Goal: Task Accomplishment & Management: Use online tool/utility

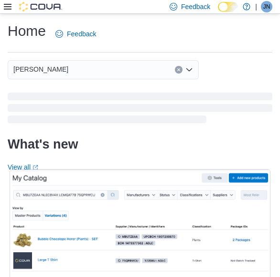
click at [3, 5] on div "Feedback Dark Mode Tokyo Smoke [GEOGRAPHIC_DATA] | JN [PERSON_NAME]" at bounding box center [140, 7] width 280 height 14
click at [6, 10] on icon at bounding box center [8, 7] width 8 height 8
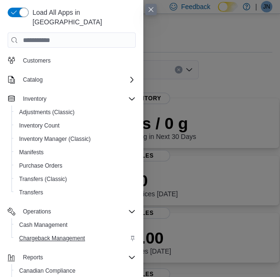
scroll to position [79, 0]
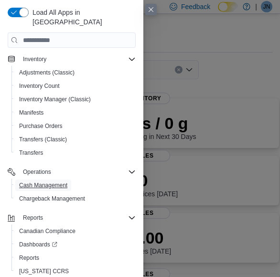
click at [55, 182] on span "Cash Management" at bounding box center [43, 186] width 48 height 8
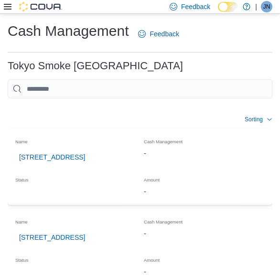
drag, startPoint x: 55, startPoint y: 174, endPoint x: 33, endPoint y: 103, distance: 74.8
click at [33, 103] on div at bounding box center [140, 103] width 265 height 11
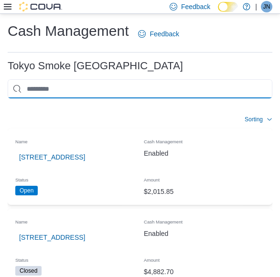
click at [49, 92] on input "This is a search bar. As you type, the results lower in the page will automatic…" at bounding box center [140, 88] width 265 height 19
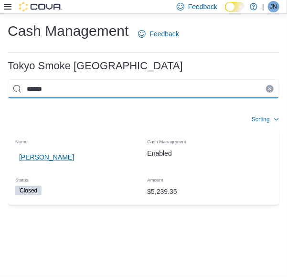
type input "******"
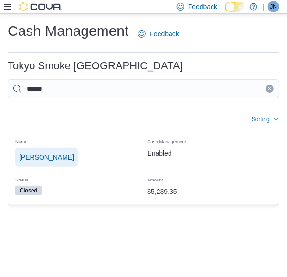
click at [52, 153] on span "[PERSON_NAME]" at bounding box center [46, 157] width 55 height 10
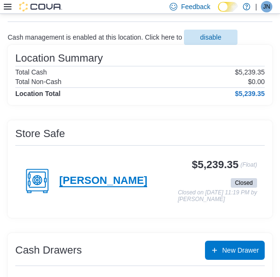
click at [103, 179] on h4 "[PERSON_NAME]" at bounding box center [103, 181] width 88 height 12
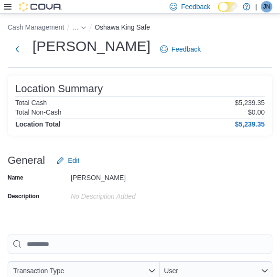
scroll to position [48, 0]
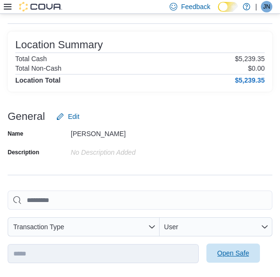
click at [238, 258] on span "Open Safe" at bounding box center [233, 253] width 42 height 19
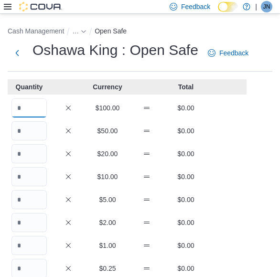
click at [20, 104] on input "Quantity" at bounding box center [28, 107] width 35 height 19
type input "**"
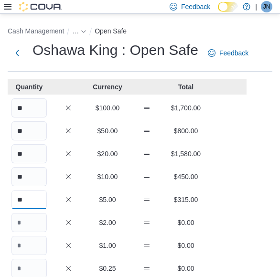
type input "**"
type input "***"
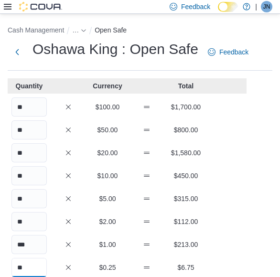
type input "**"
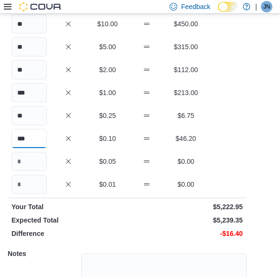
type input "***"
click at [214, 211] on p "$5,240.35" at bounding box center [186, 207] width 114 height 10
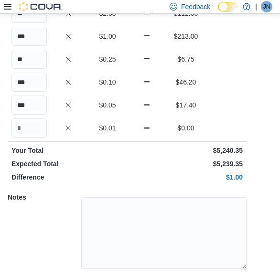
scroll to position [237, 0]
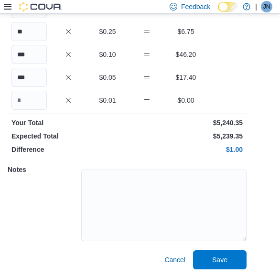
click at [229, 272] on div "Cash Management … Open Safe Oshawa King : Open Safe Feedback Quantity Currency …" at bounding box center [140, 27] width 280 height 501
click at [217, 261] on span "Save" at bounding box center [219, 260] width 15 height 10
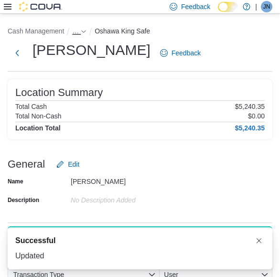
click at [79, 30] on button "…" at bounding box center [79, 31] width 14 height 8
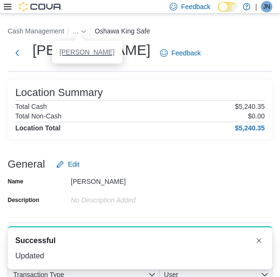
click at [76, 48] on button "[PERSON_NAME]" at bounding box center [87, 52] width 55 height 8
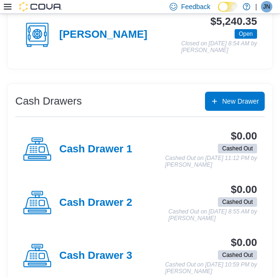
click at [93, 158] on div "Cash Drawer 1" at bounding box center [77, 149] width 109 height 29
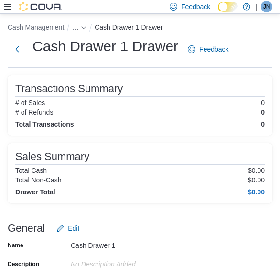
scroll to position [191, 0]
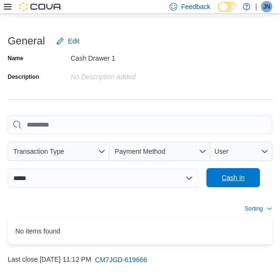
click at [234, 184] on span "Cash In" at bounding box center [233, 177] width 42 height 19
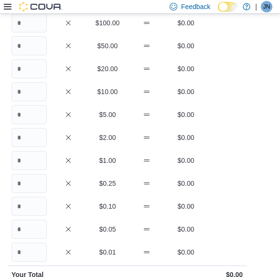
scroll to position [38, 0]
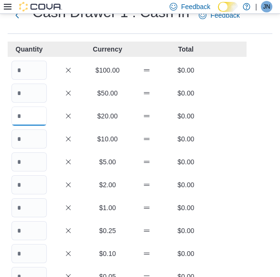
click at [28, 122] on input "Quantity" at bounding box center [28, 116] width 35 height 19
type input "*"
type input "**"
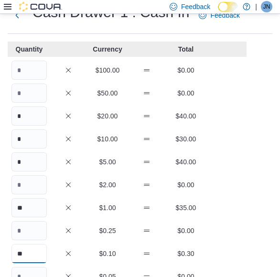
type input "**"
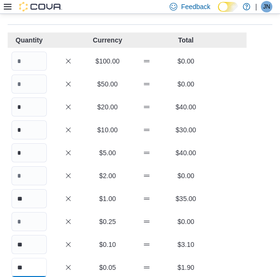
type input "**"
click at [212, 204] on div "** $1.00 $35.00" at bounding box center [127, 198] width 239 height 19
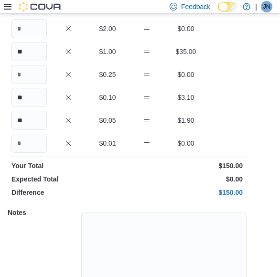
scroll to position [237, 0]
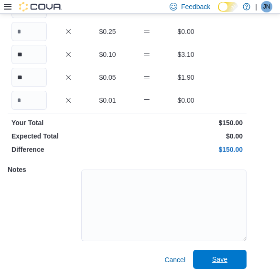
click at [221, 254] on span "Save" at bounding box center [220, 259] width 42 height 19
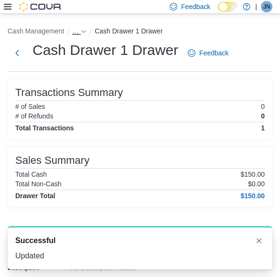
click at [74, 30] on span "…" at bounding box center [75, 31] width 7 height 8
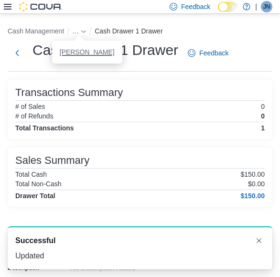
click at [88, 54] on button "[PERSON_NAME]" at bounding box center [87, 52] width 55 height 8
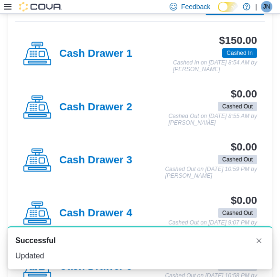
click at [118, 173] on div "Cash Drawer 3" at bounding box center [77, 160] width 109 height 29
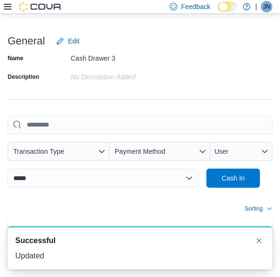
scroll to position [212, 0]
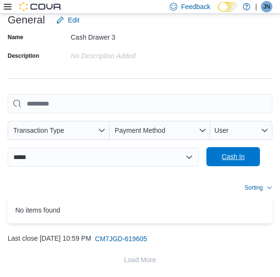
click at [240, 155] on span "Cash In" at bounding box center [233, 157] width 23 height 10
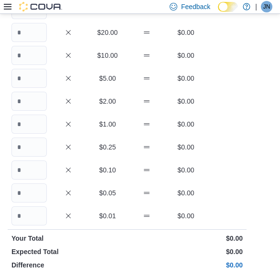
scroll to position [107, 0]
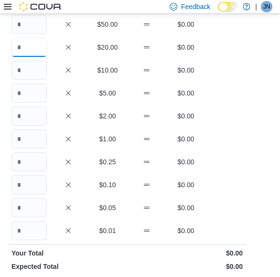
click at [26, 49] on input "Quantity" at bounding box center [28, 47] width 35 height 19
type input "*"
type input "**"
type input "*"
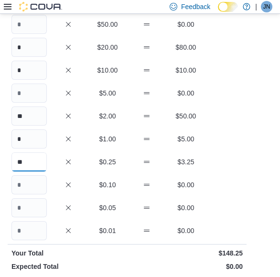
type input "**"
type input "*"
type input "**"
drag, startPoint x: 249, startPoint y: 86, endPoint x: 242, endPoint y: 99, distance: 15.0
click at [249, 86] on div "Cash Management … Cash In Cash Drawer 3 : Cash In Feedback Quantity Currency To…" at bounding box center [140, 157] width 280 height 501
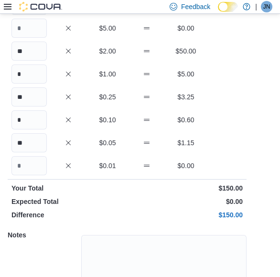
scroll to position [237, 0]
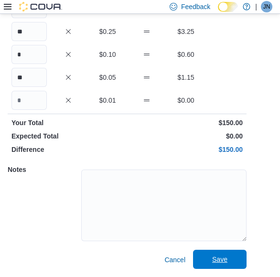
click at [221, 261] on span "Save" at bounding box center [219, 260] width 15 height 10
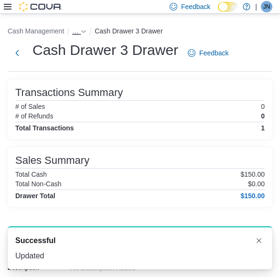
click at [75, 32] on span "…" at bounding box center [75, 31] width 7 height 8
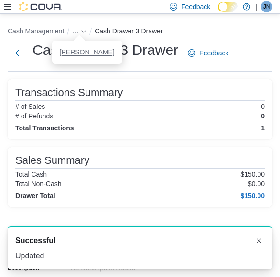
click at [76, 52] on button "[PERSON_NAME]" at bounding box center [87, 52] width 55 height 8
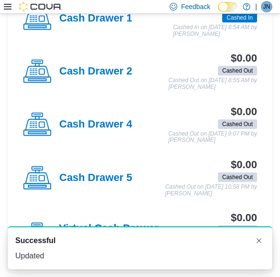
click at [128, 172] on h4 "Cash Drawer 5" at bounding box center [95, 178] width 73 height 12
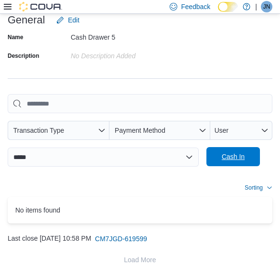
click at [228, 161] on span "Cash In" at bounding box center [233, 157] width 23 height 10
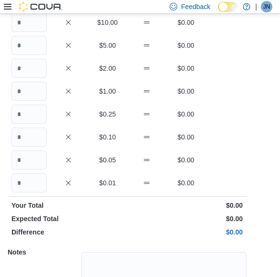
scroll to position [107, 0]
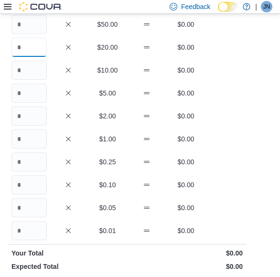
click at [36, 51] on input "Quantity" at bounding box center [28, 47] width 35 height 19
type input "*"
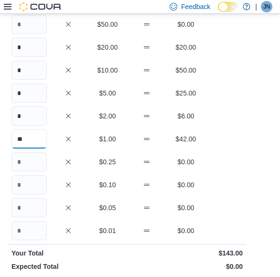
type input "**"
type input "*"
type input "**"
type input "*"
click at [232, 126] on div "Quantity Currency Total $100.00 $0.00 $50.00 $0.00 * $20.00 $20.00 * $10.00 $50…" at bounding box center [127, 186] width 239 height 427
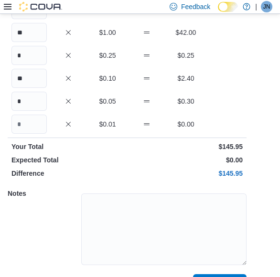
scroll to position [237, 0]
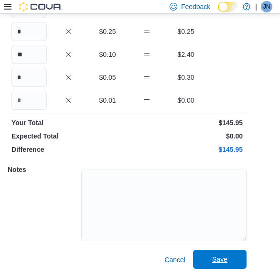
click at [230, 260] on span "Save" at bounding box center [220, 259] width 42 height 19
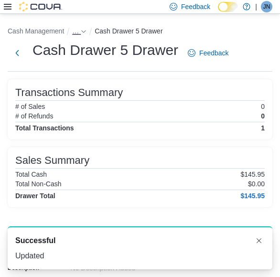
click at [81, 33] on icon "- Clicking this button will toggle a popover dialog." at bounding box center [84, 32] width 6 height 6
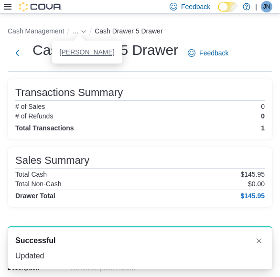
click at [80, 54] on button "[PERSON_NAME]" at bounding box center [87, 52] width 55 height 8
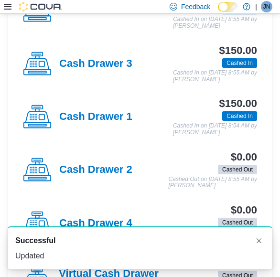
scroll to position [376, 0]
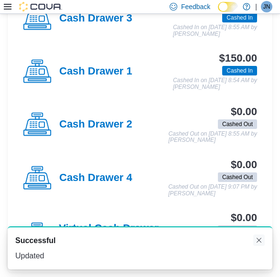
click at [262, 237] on button "Dismiss toast" at bounding box center [258, 240] width 11 height 11
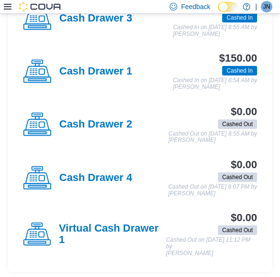
click at [111, 217] on div "Virtual Cash Drawer 1 $0.00 Cashed Out Cashed Out on [DATE] 11:12 PM by [PERSON…" at bounding box center [140, 235] width 250 height 60
click at [111, 226] on h4 "Virtual Cash Drawer 1" at bounding box center [112, 235] width 107 height 24
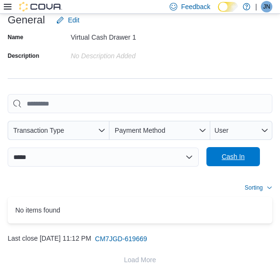
click at [226, 160] on span "Cash In" at bounding box center [233, 157] width 23 height 10
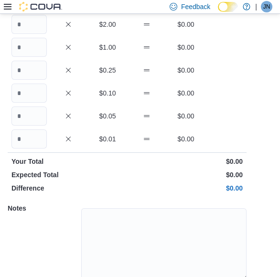
scroll to position [256, 0]
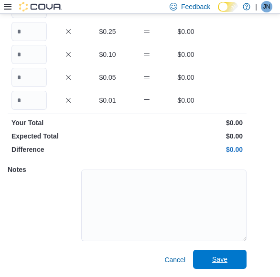
click at [229, 261] on span "Save" at bounding box center [220, 259] width 42 height 19
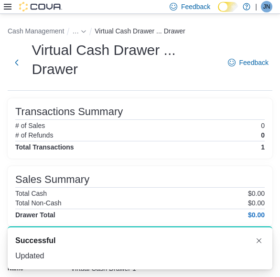
click at [214, 82] on div "Virtual Cash Drawer ... Drawer Feedback" at bounding box center [140, 63] width 265 height 44
